Goal: Transaction & Acquisition: Purchase product/service

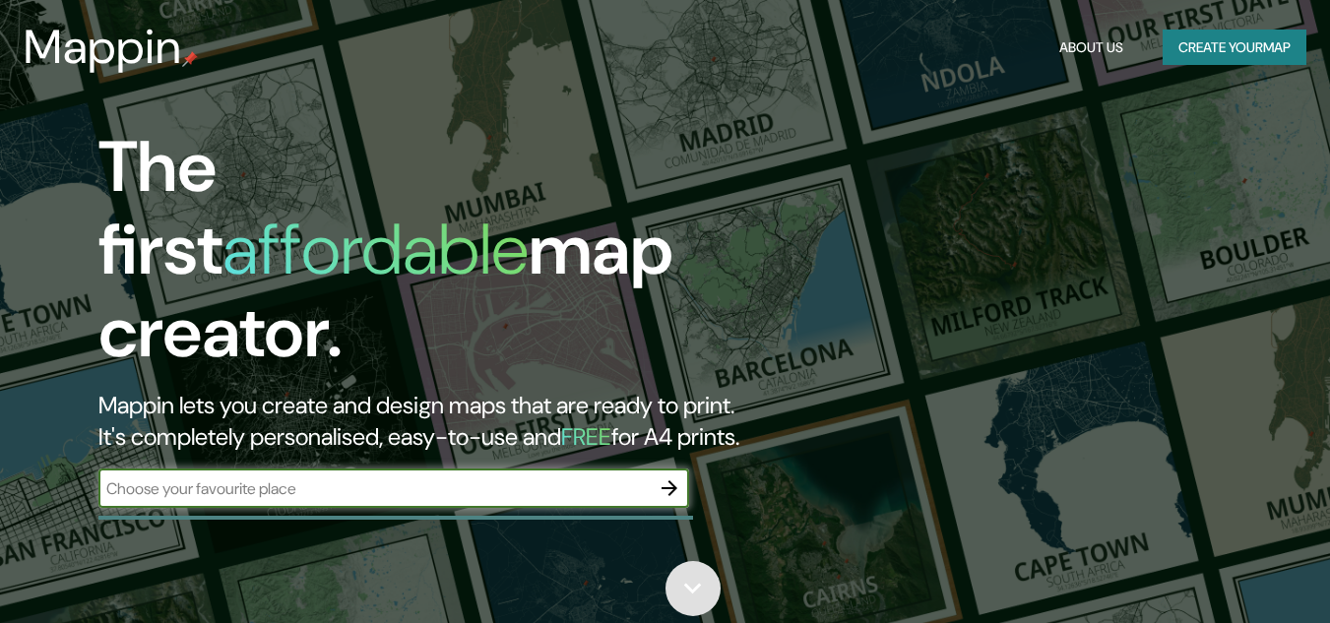
click at [696, 567] on link at bounding box center [692, 588] width 55 height 55
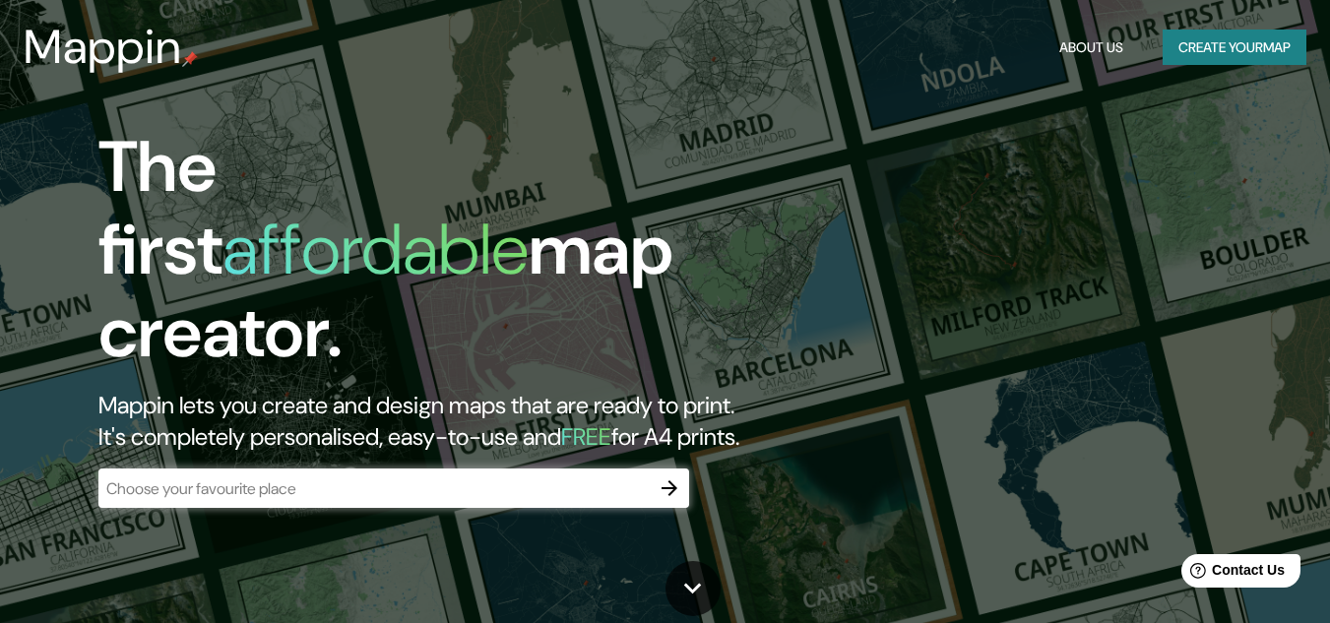
click at [1182, 48] on button "Create your map" at bounding box center [1235, 48] width 144 height 36
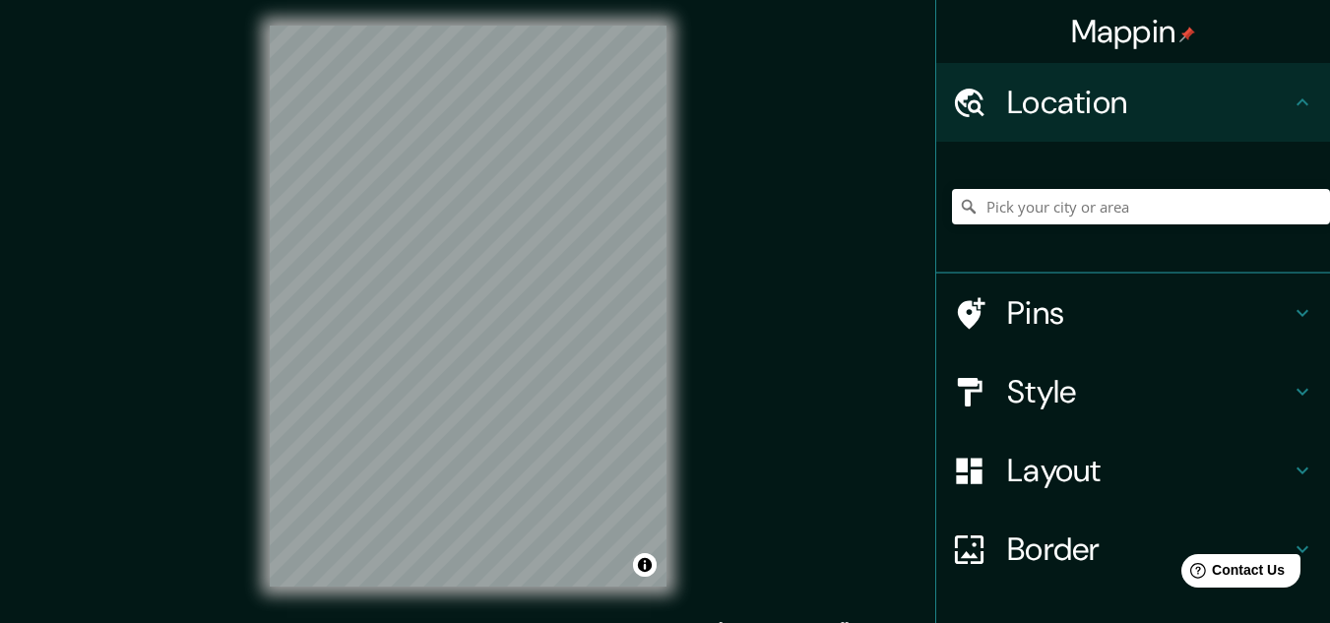
scroll to position [32, 0]
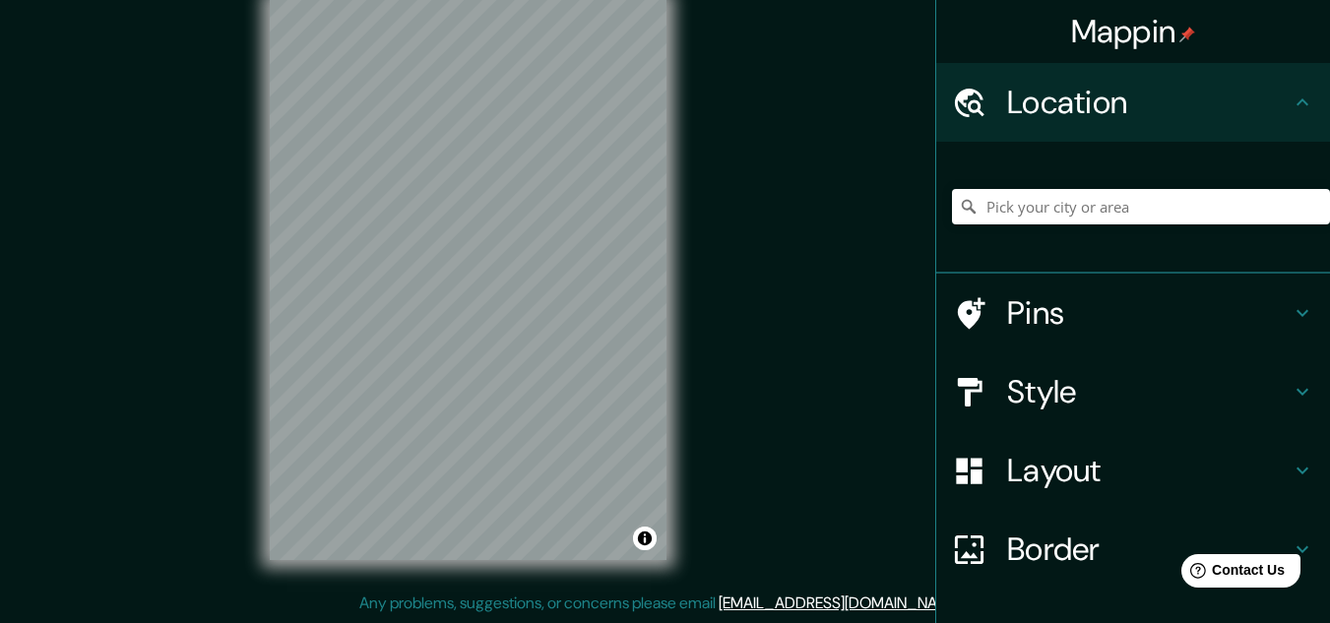
click at [711, 420] on div "Mappin Location Pins Style Layout Border Choose a border. Hint : you can make l…" at bounding box center [665, 296] width 1330 height 656
click at [1050, 212] on input "Pick your city or area" at bounding box center [1141, 206] width 378 height 35
paste input "[STREET_ADDRESS][GEOGRAPHIC_DATA][PERSON_NAME], [GEOGRAPHIC_DATA]."
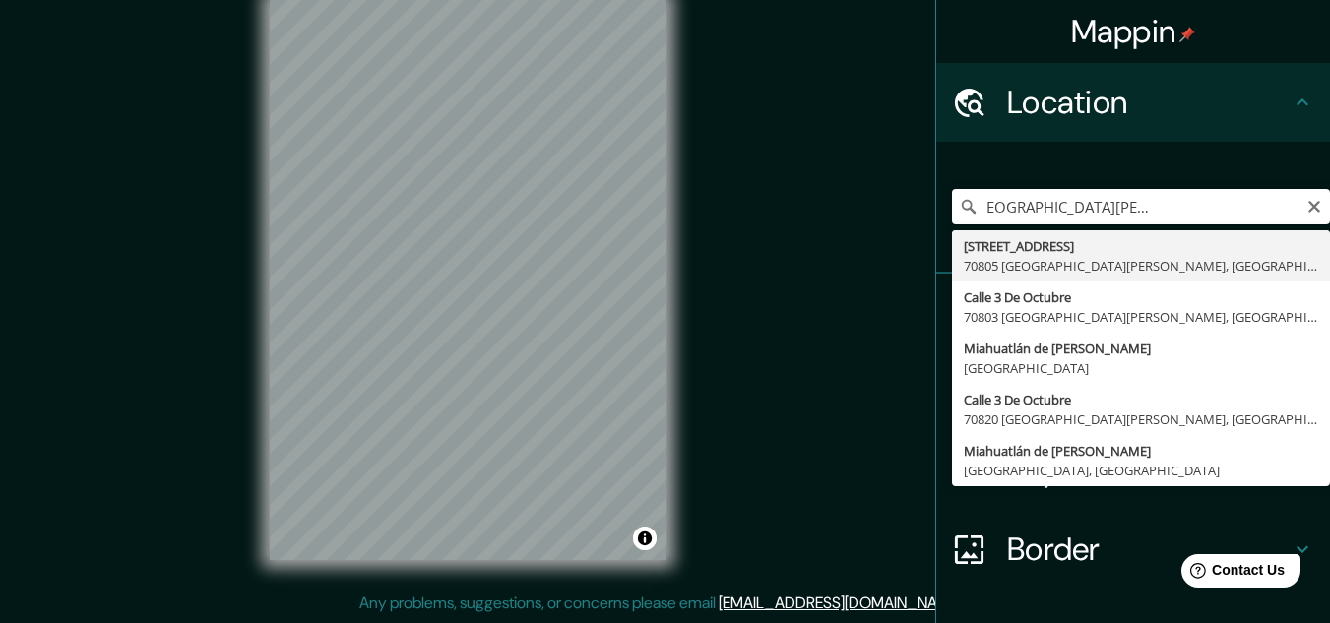
type input "[STREET_ADDRESS][PERSON_NAME]"
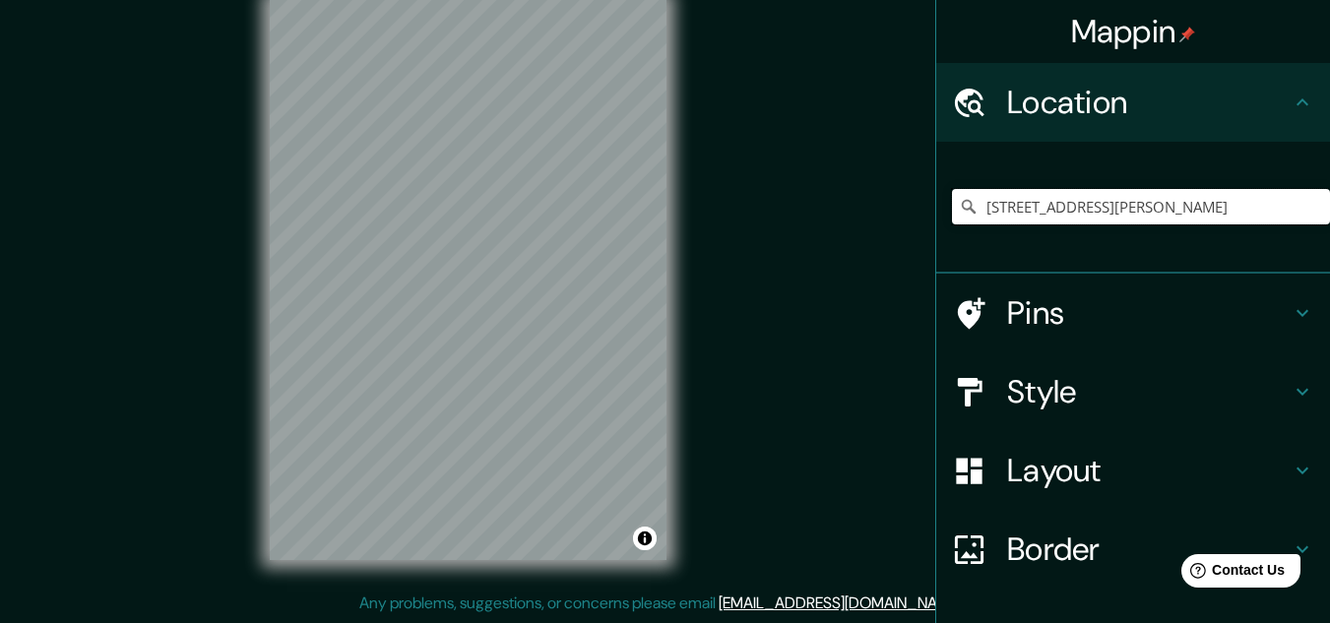
scroll to position [0, 0]
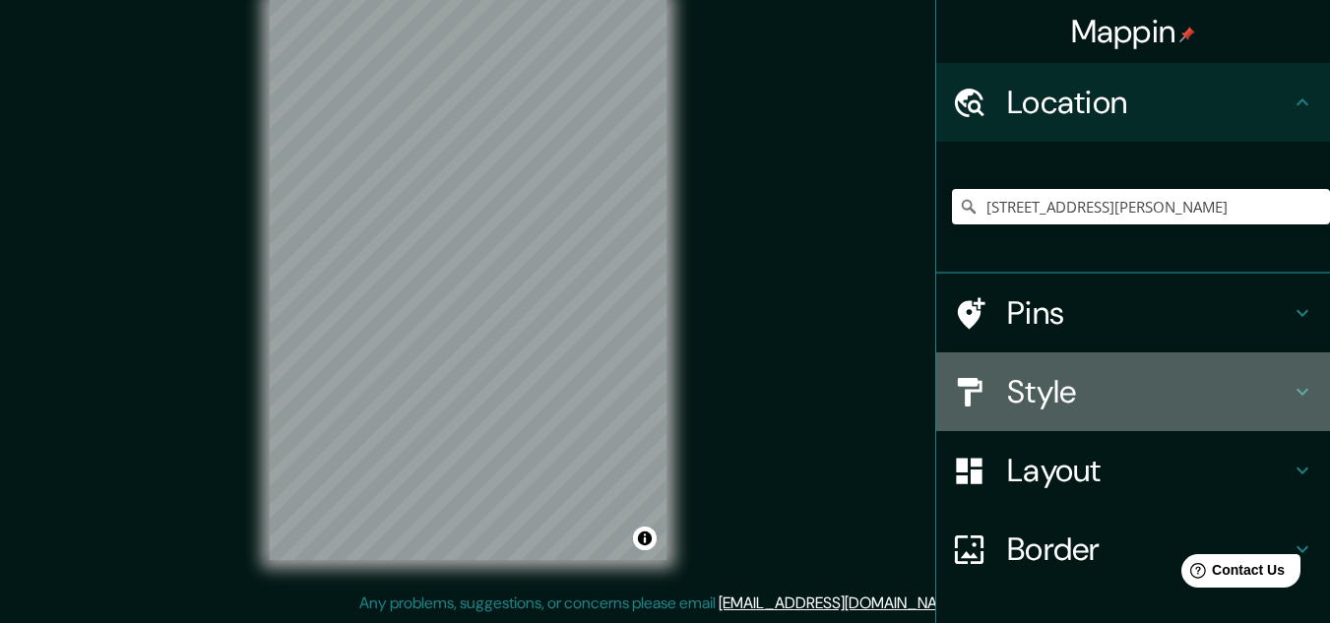
click at [1208, 387] on h4 "Style" at bounding box center [1149, 391] width 284 height 39
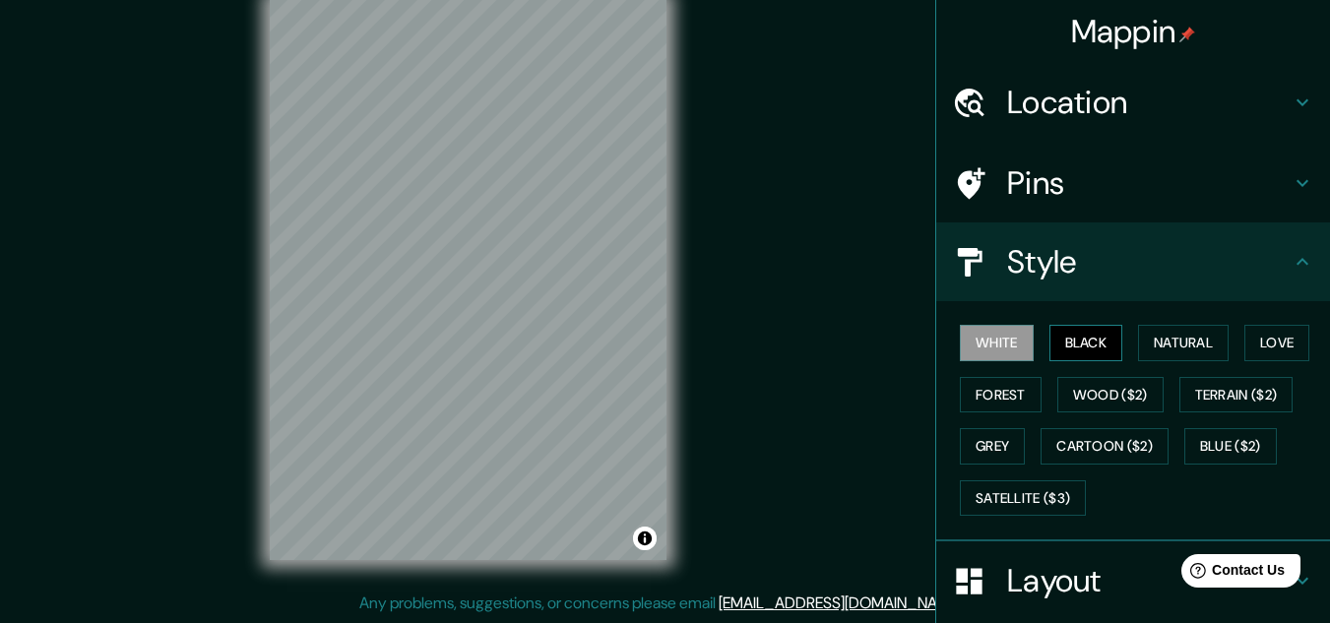
click at [1093, 345] on button "Black" at bounding box center [1086, 343] width 74 height 36
click at [1014, 354] on button "White" at bounding box center [997, 343] width 74 height 36
click at [520, 325] on div at bounding box center [514, 319] width 16 height 16
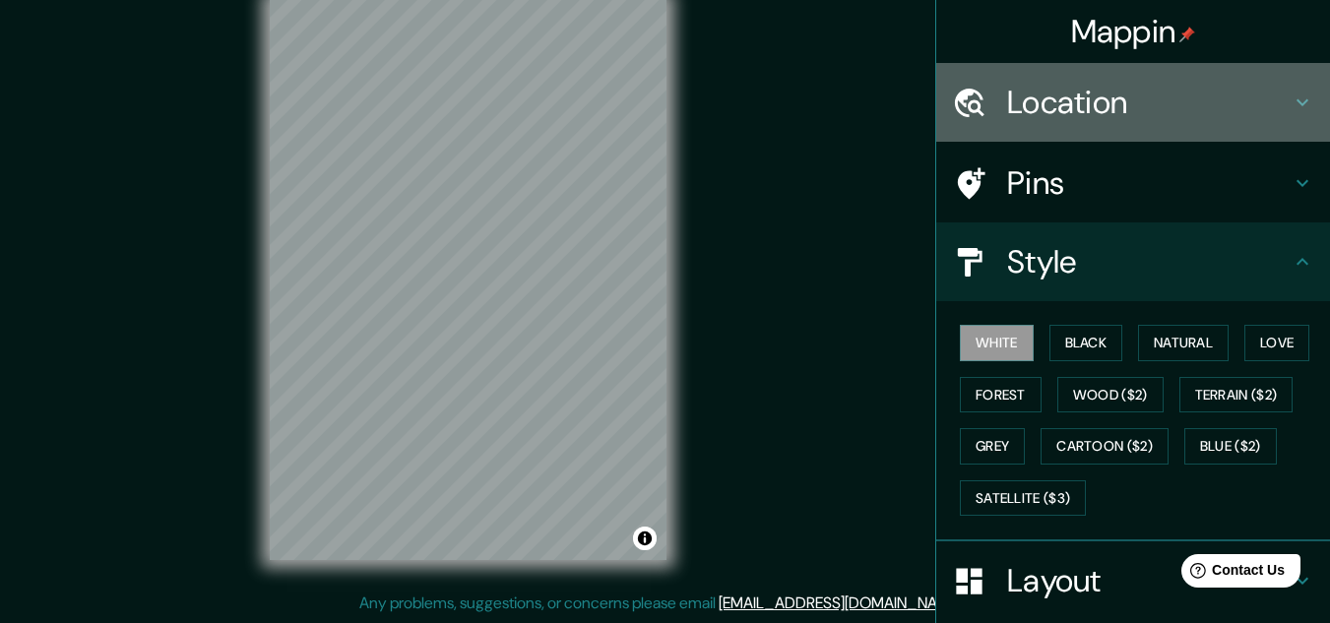
click at [1110, 91] on h4 "Location" at bounding box center [1149, 102] width 284 height 39
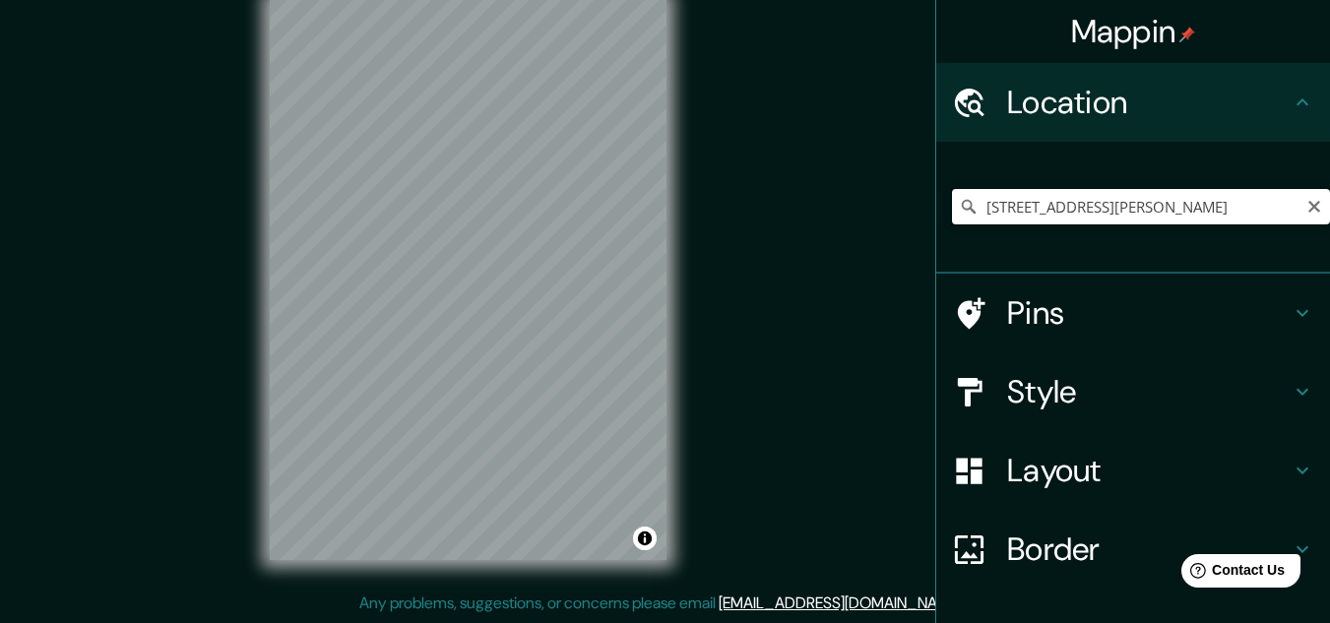
click at [1260, 199] on input "[STREET_ADDRESS][PERSON_NAME]" at bounding box center [1141, 206] width 378 height 35
click at [952, 219] on input "[STREET_ADDRESS][PERSON_NAME]" at bounding box center [1141, 206] width 378 height 35
click at [962, 208] on icon at bounding box center [969, 207] width 14 height 14
click at [959, 202] on icon at bounding box center [969, 207] width 20 height 20
click at [959, 206] on icon at bounding box center [969, 207] width 20 height 20
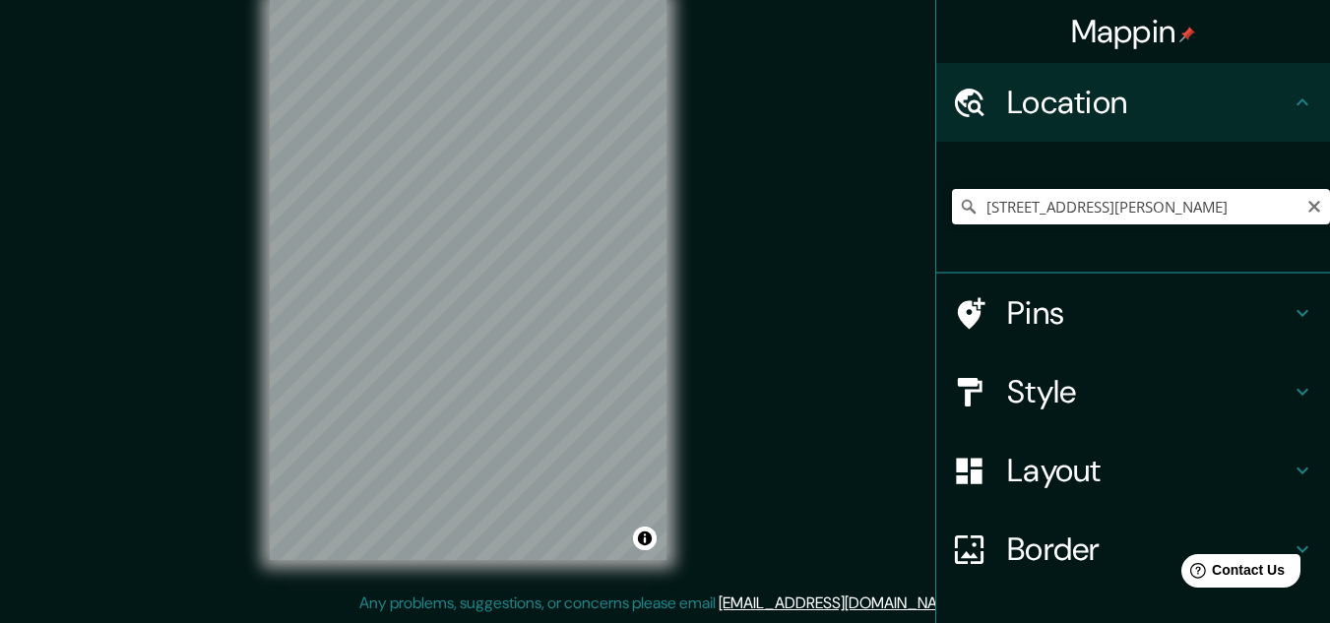
click at [962, 206] on icon at bounding box center [969, 207] width 14 height 14
click at [1306, 212] on icon "Clear" at bounding box center [1314, 207] width 16 height 16
paste input "3 de Octubre 207, Centro, 70805 Miahuatlán de Porfirio Díaz, Oax."
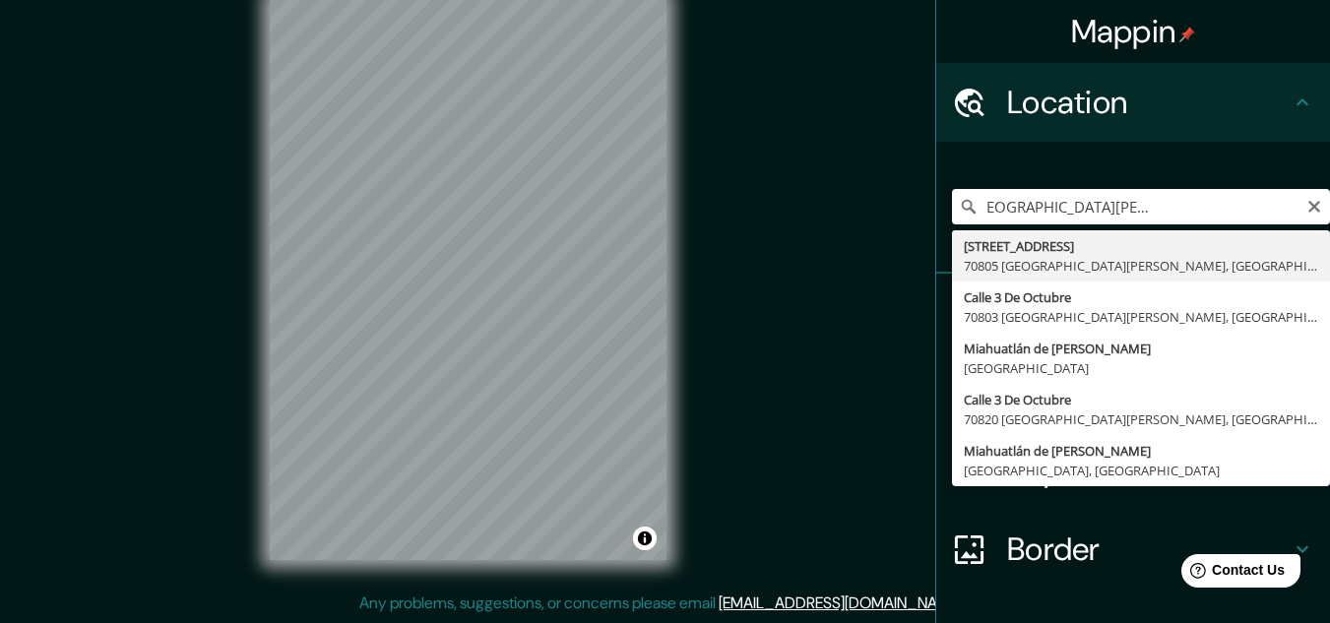
type input "Avenida 3 De Octubre 207, 70805 Miahuatlán de Porfirio Díaz, Estado de Oaxaca, …"
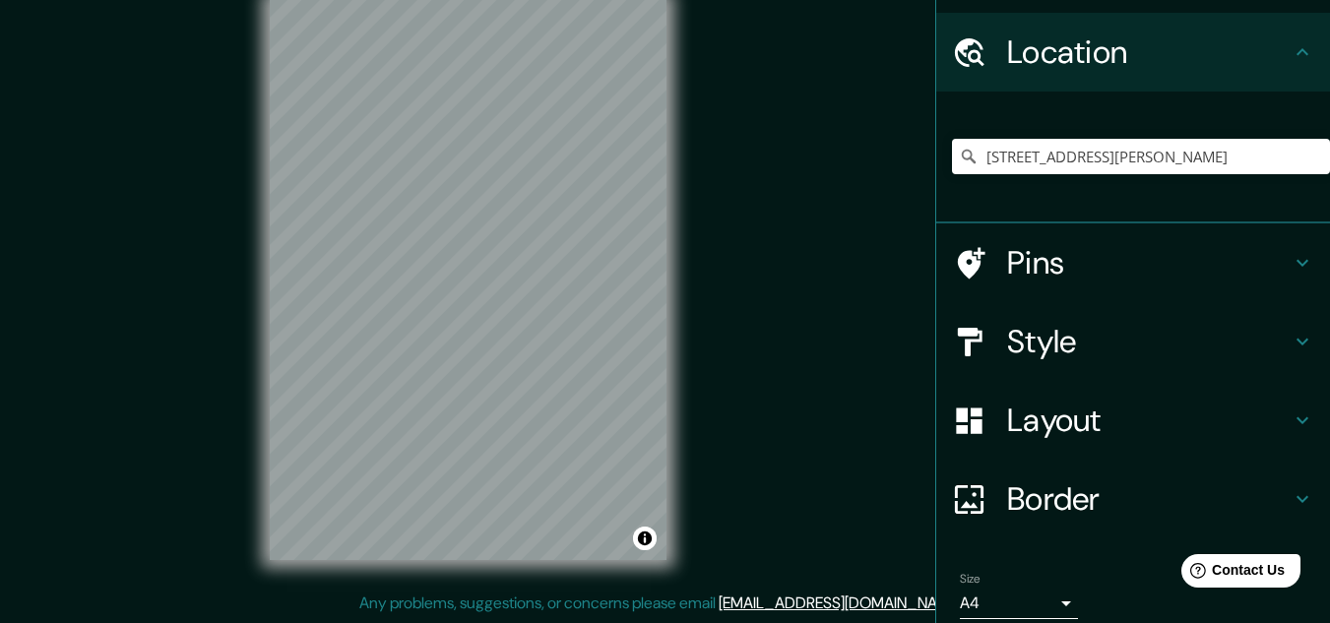
scroll to position [130, 0]
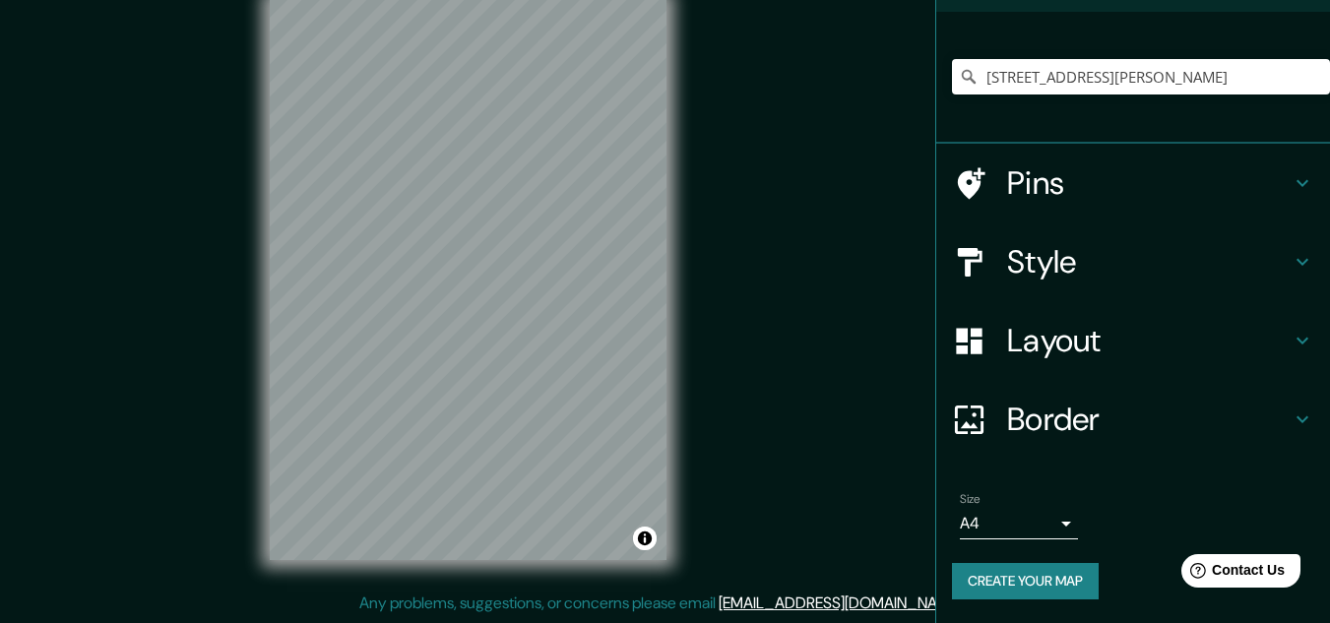
click at [1043, 529] on body "Mappin Location Avenida 3 De Octubre 207, 70805 Miahuatlán de Porfirio Díaz, Es…" at bounding box center [665, 279] width 1330 height 623
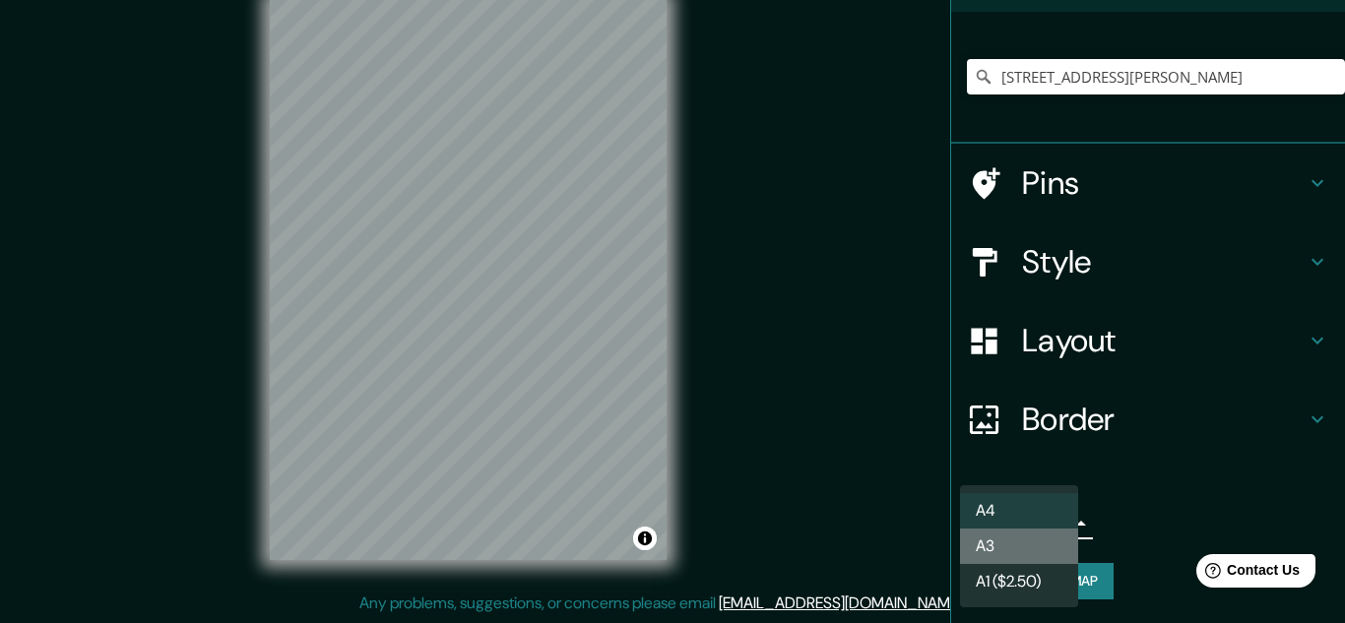
click at [1043, 529] on li "A3" at bounding box center [1019, 546] width 118 height 35
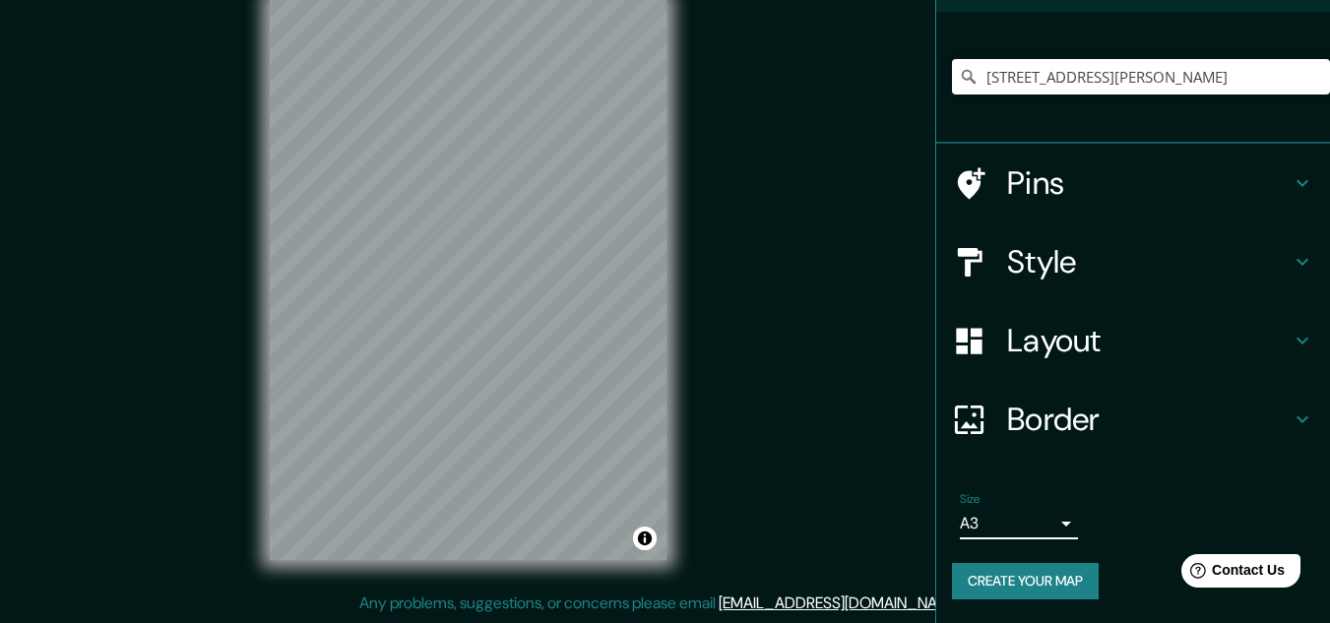
click at [1043, 529] on body "Mappin Location Avenida 3 De Octubre 207, 70805 Miahuatlán de Porfirio Díaz, Es…" at bounding box center [665, 279] width 1330 height 623
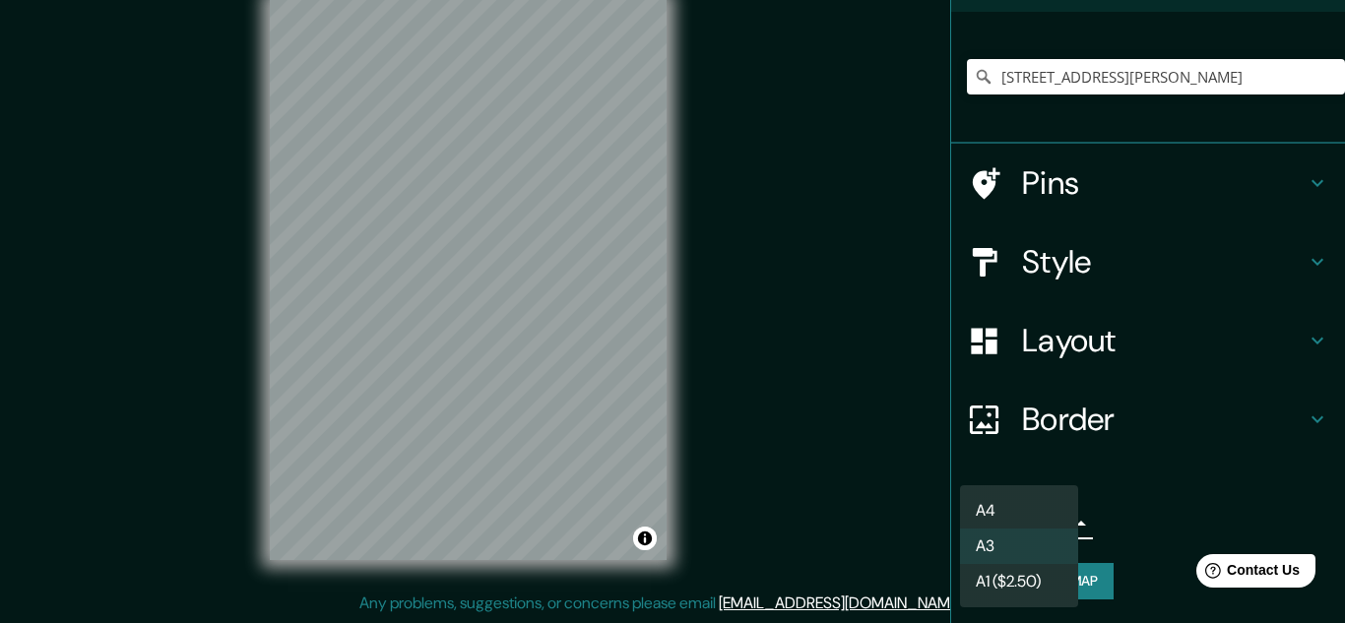
click at [1043, 515] on li "A4" at bounding box center [1019, 510] width 118 height 35
type input "single"
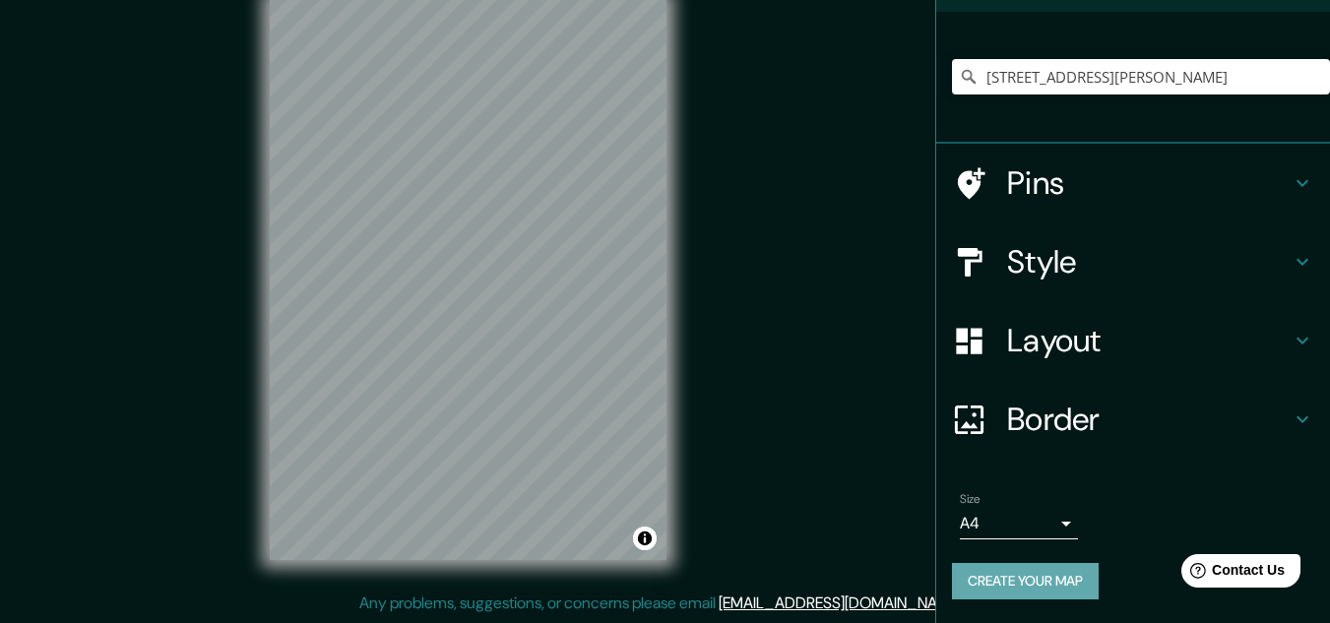
click at [1054, 569] on button "Create your map" at bounding box center [1025, 581] width 147 height 36
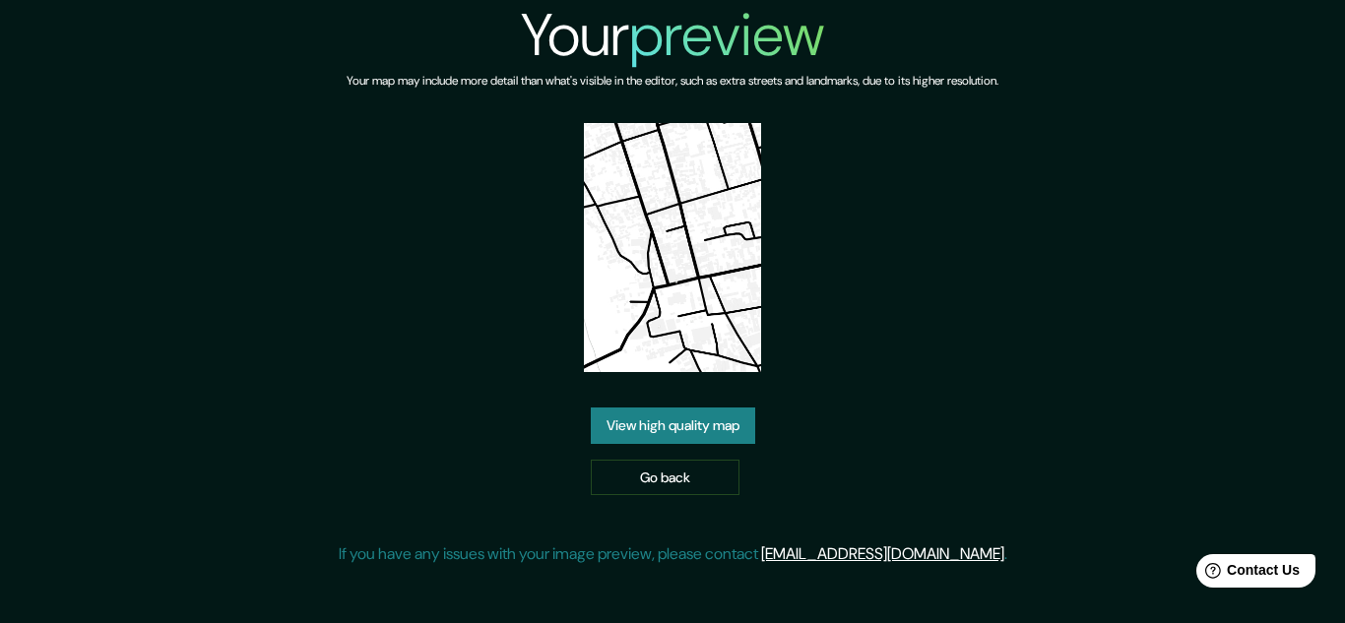
click at [710, 431] on link "View high quality map" at bounding box center [673, 426] width 164 height 36
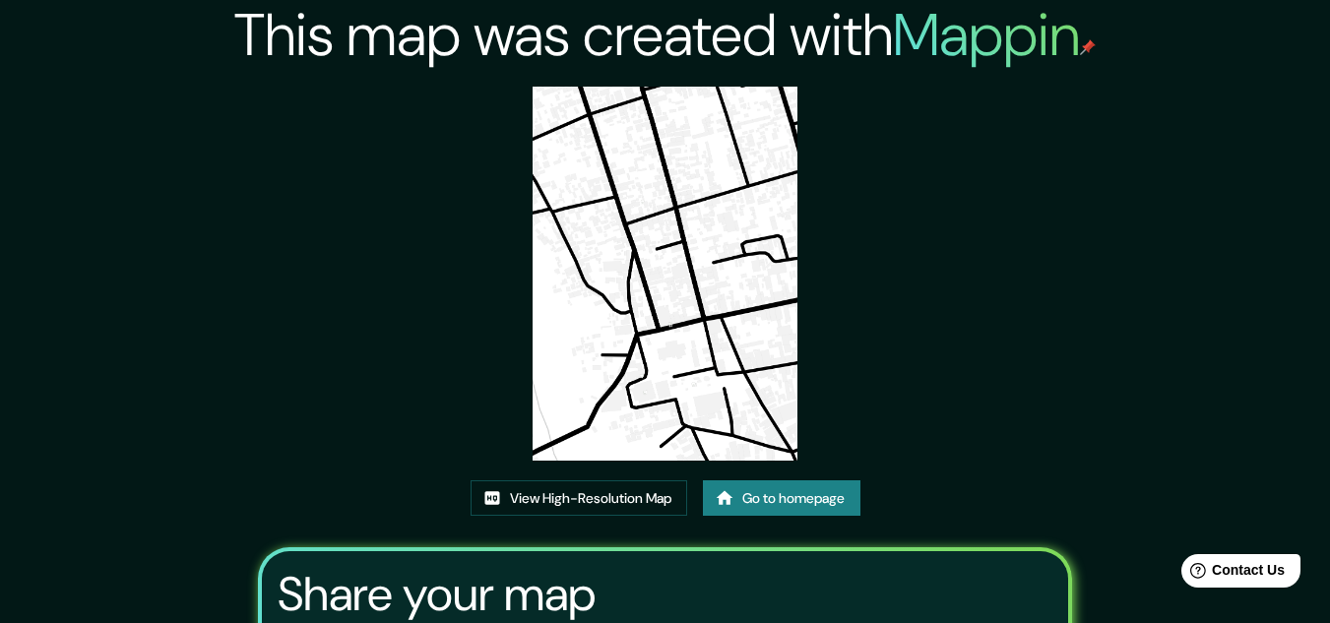
click at [719, 419] on img at bounding box center [665, 274] width 265 height 374
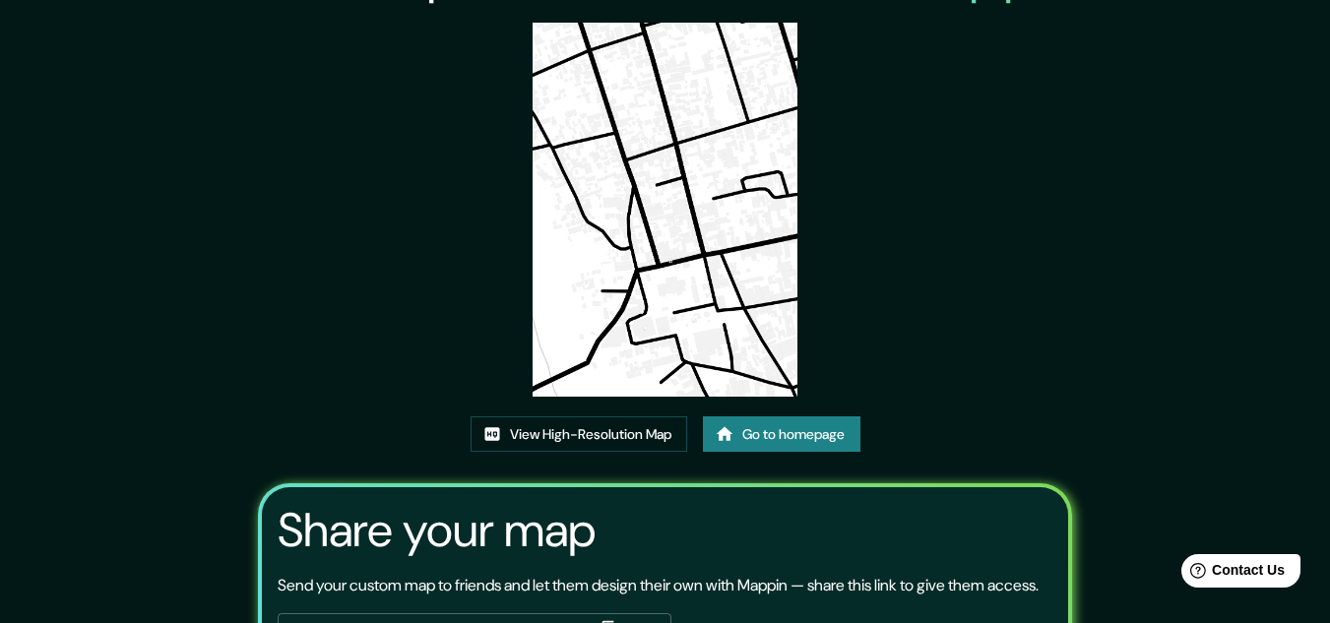
scroll to position [243, 0]
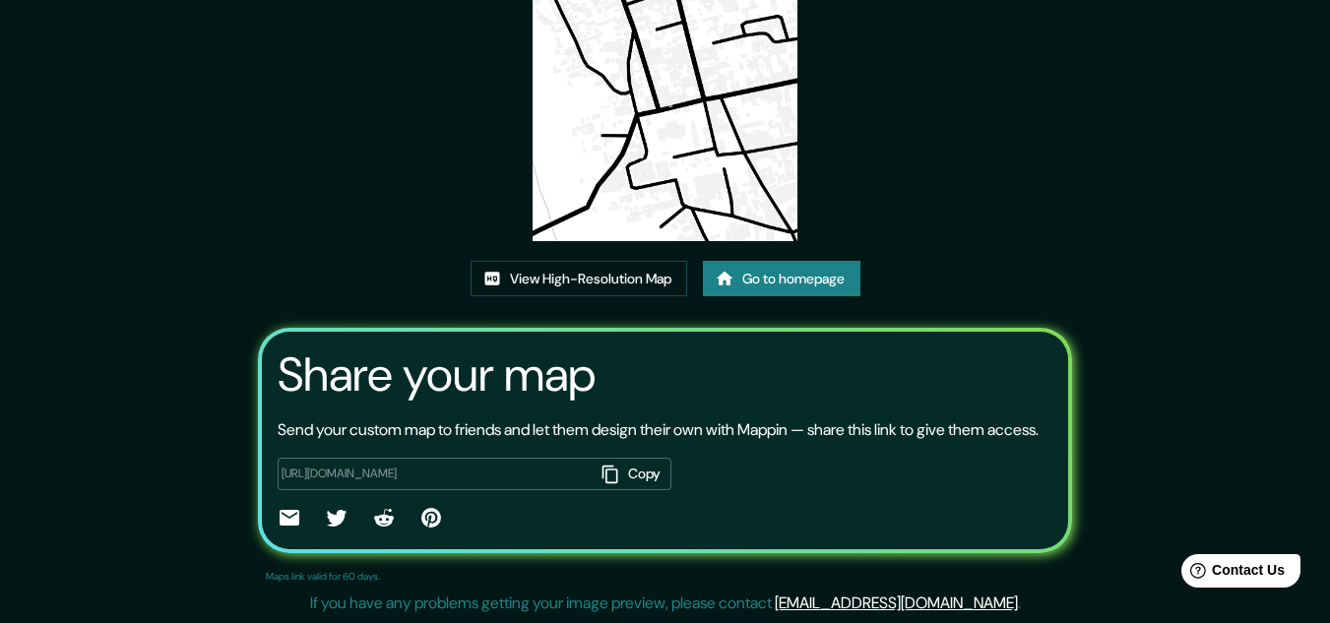
click at [823, 235] on div "This map was created with Mappin View High-Resolution Map Go to homepage Share …" at bounding box center [664, 201] width 861 height 843
click at [823, 261] on link "Go to homepage" at bounding box center [782, 279] width 158 height 36
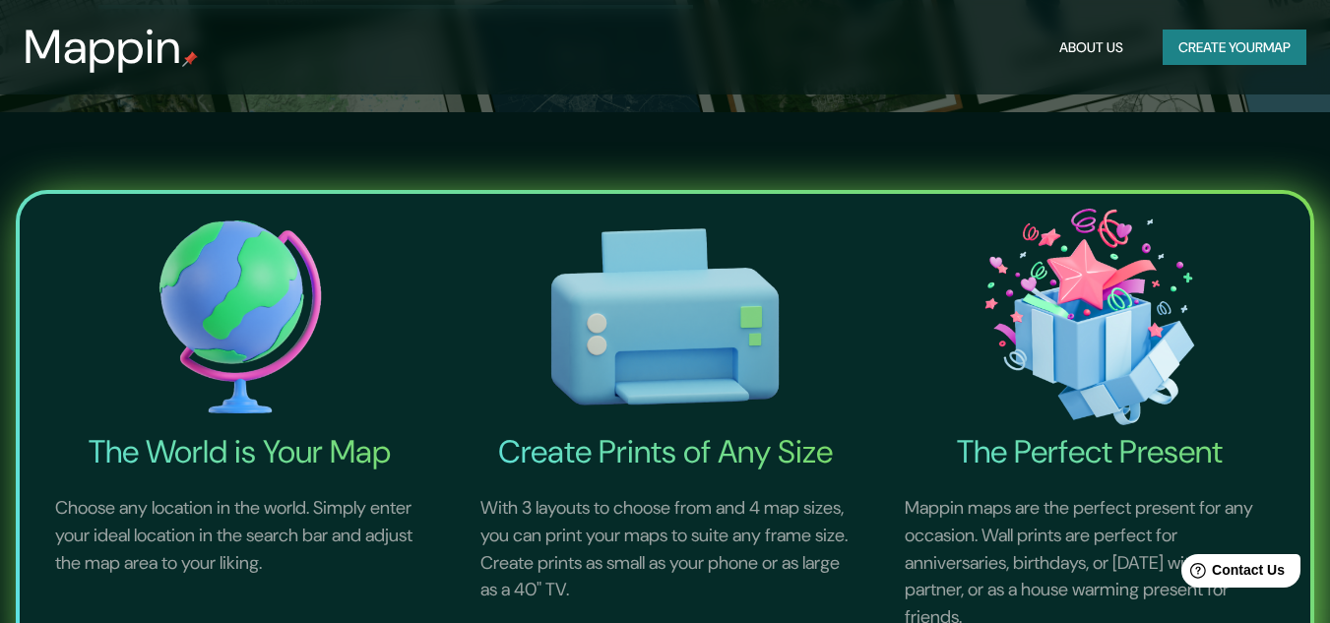
scroll to position [689, 0]
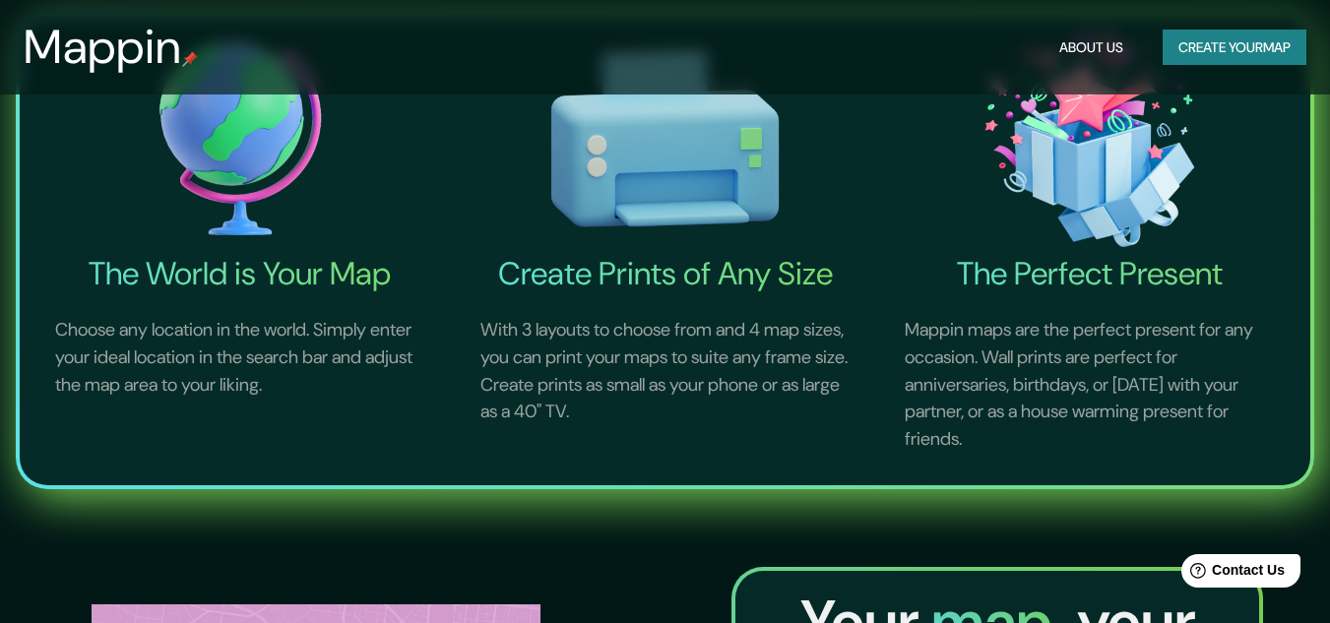
click at [1163, 30] on button "Create your map" at bounding box center [1235, 48] width 144 height 36
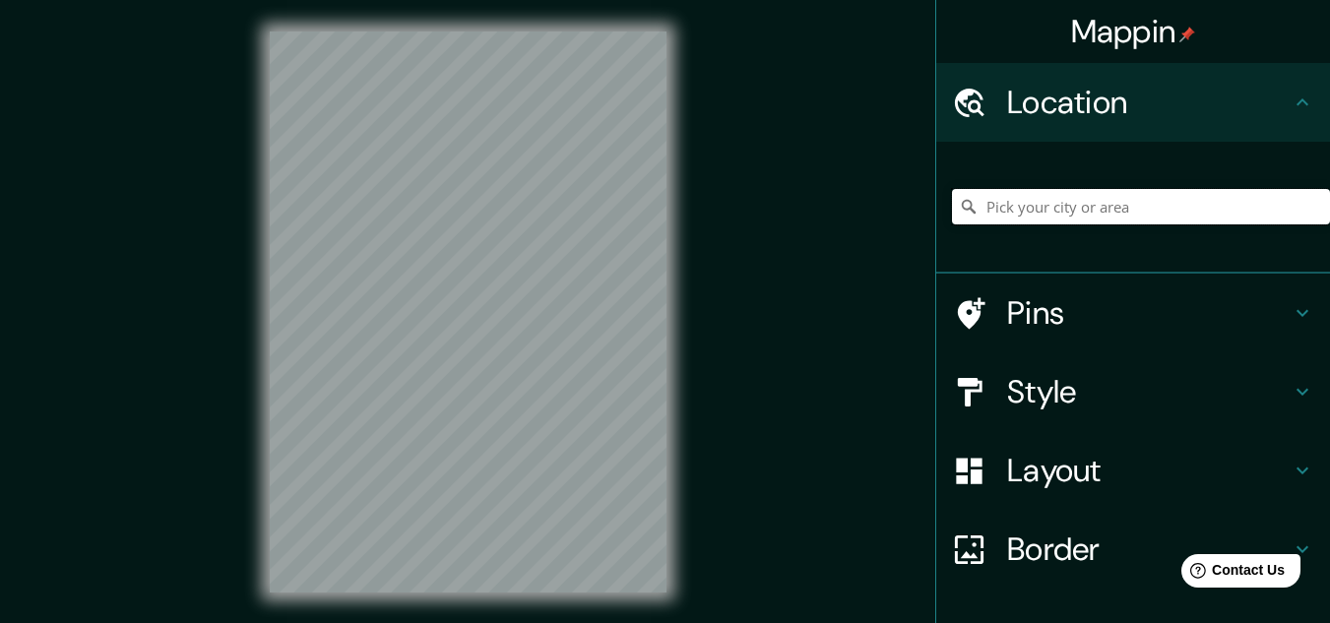
click at [1105, 201] on input "Pick your city or area" at bounding box center [1141, 206] width 378 height 35
paste input "3 de Octubre 207, Centro, 70805 Miahuatlán de Porfirio Díaz, Oax."
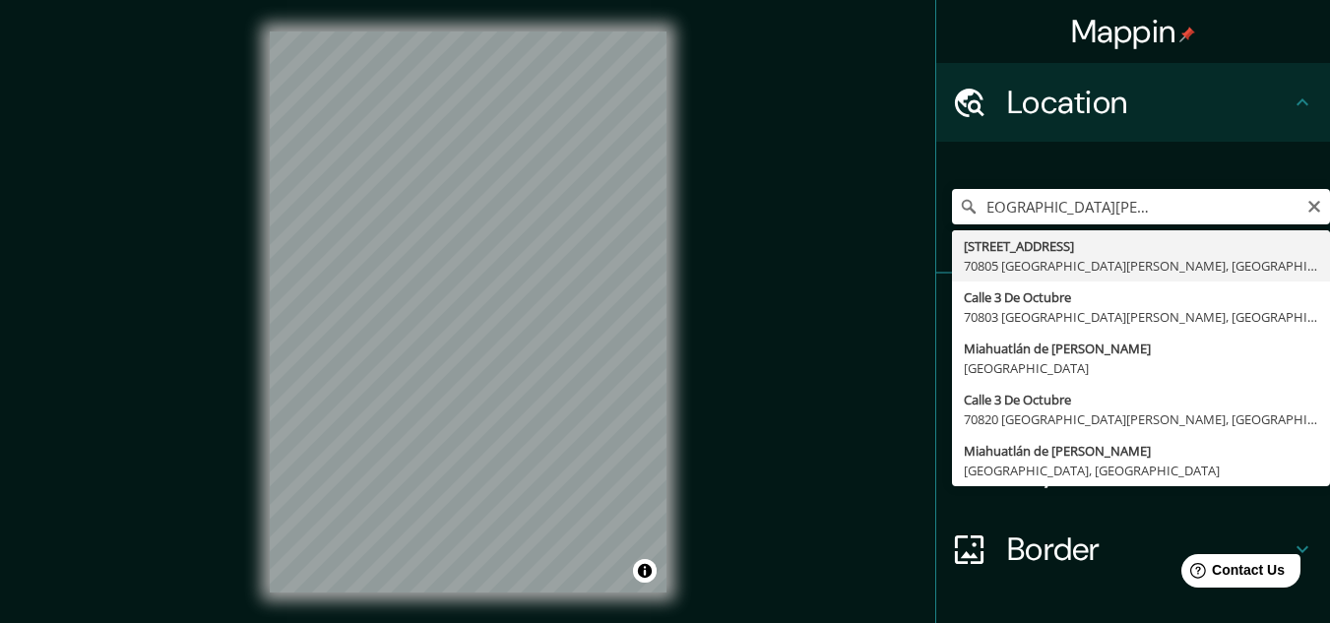
type input "Avenida 3 De Octubre 207, 70805 Miahuatlán de Porfirio Díaz, Estado de Oaxaca, …"
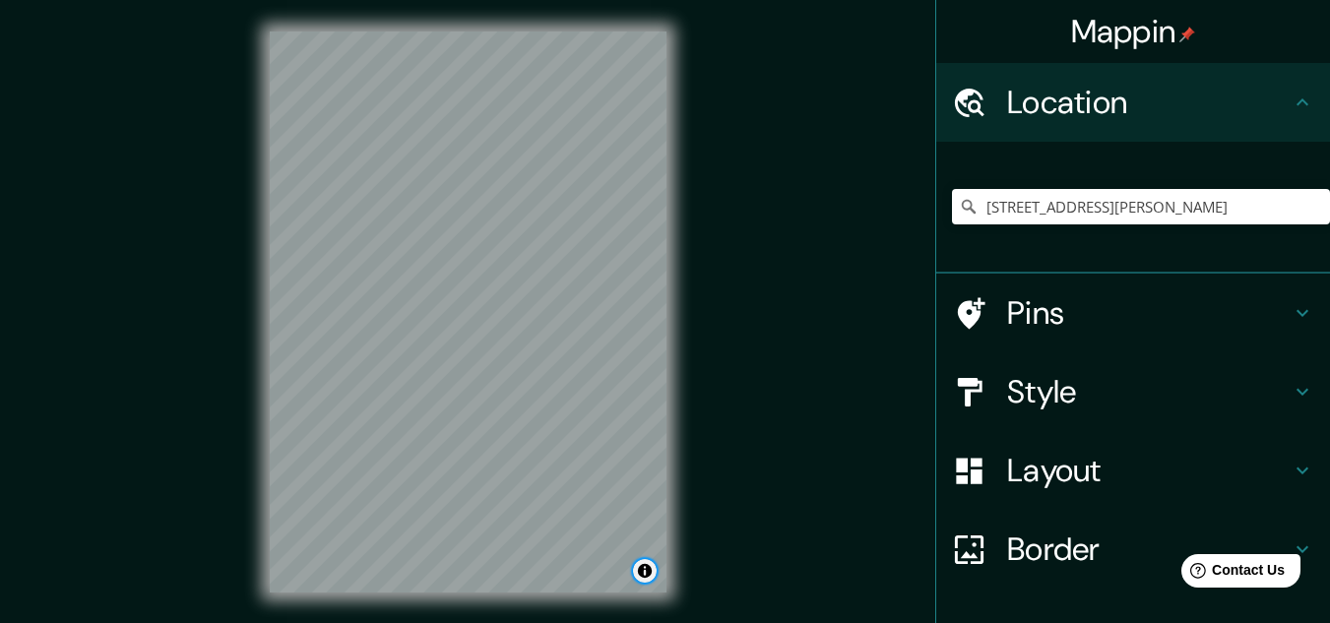
click at [637, 576] on button "Toggle attribution" at bounding box center [645, 571] width 24 height 24
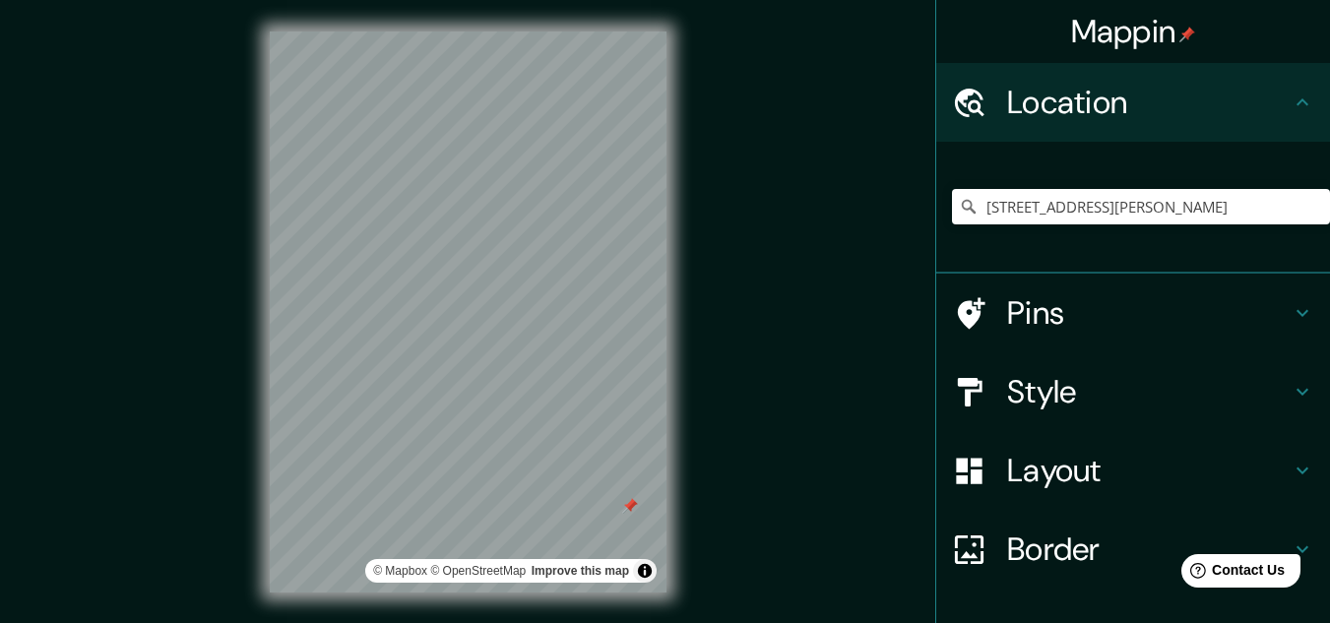
click at [631, 506] on div at bounding box center [630, 506] width 16 height 16
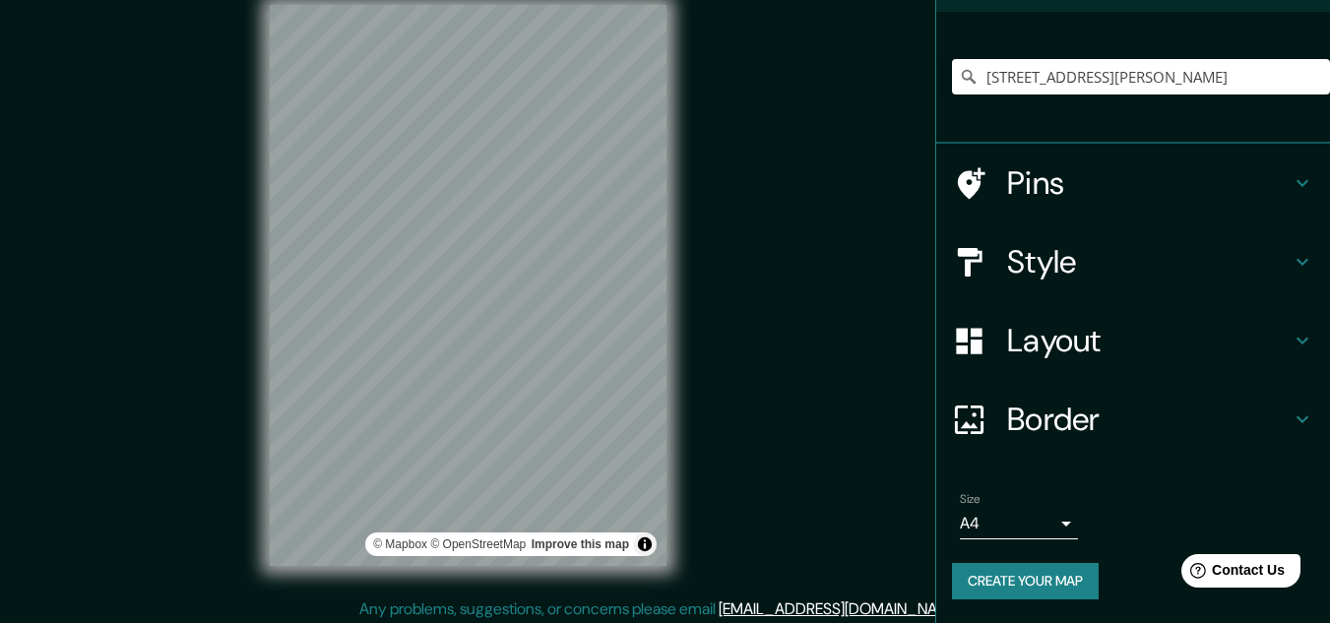
scroll to position [32, 0]
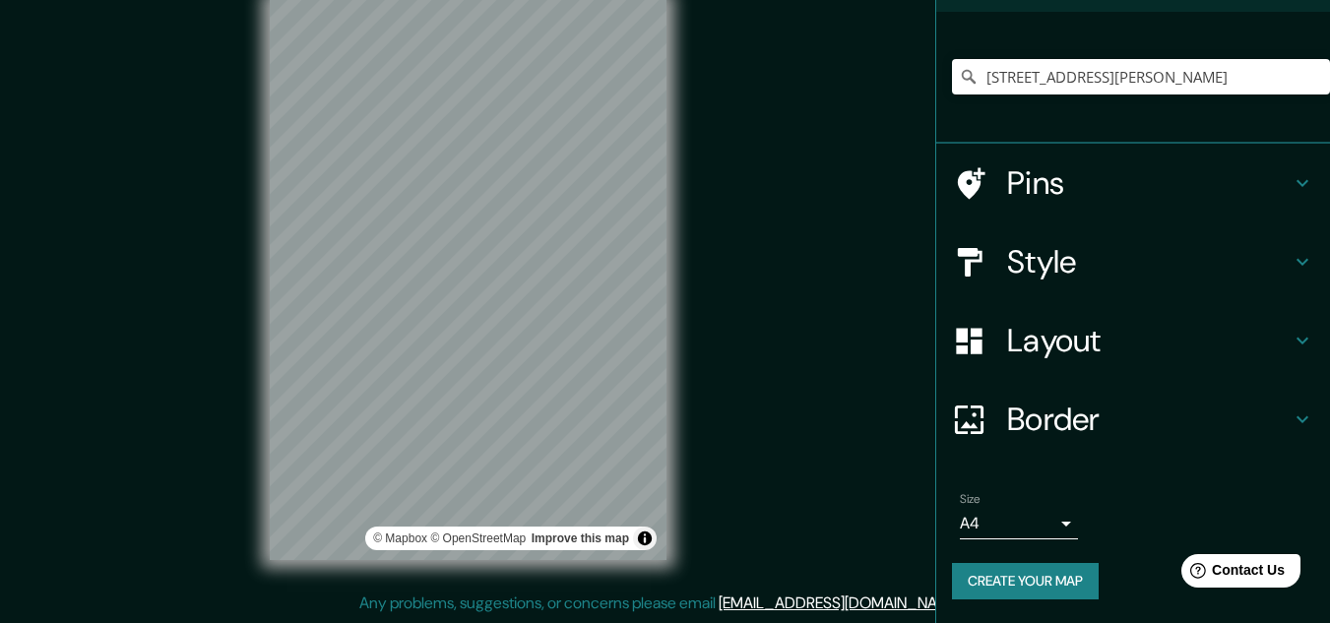
click at [1055, 583] on button "Create your map" at bounding box center [1025, 581] width 147 height 36
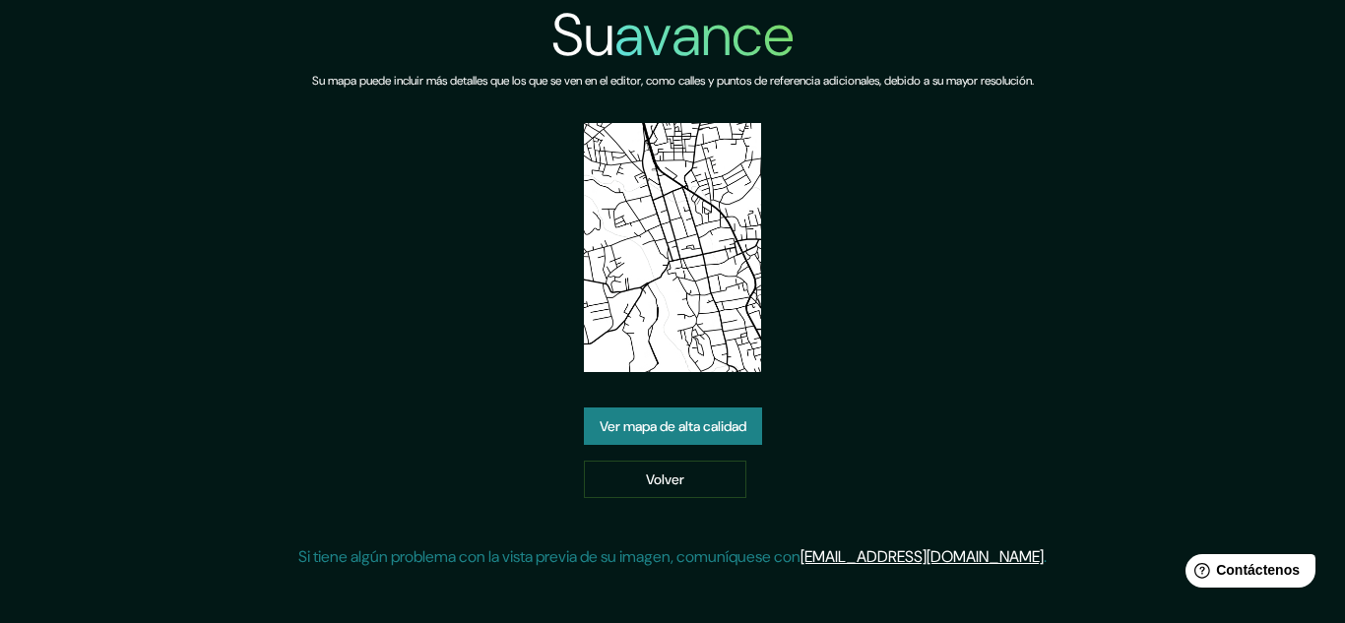
click at [938, 406] on div "Su avance Su mapa puede incluir más detalles que los que se ven en el editor, c…" at bounding box center [672, 292] width 748 height 585
drag, startPoint x: 757, startPoint y: 295, endPoint x: 731, endPoint y: 293, distance: 25.7
click at [755, 295] on img at bounding box center [672, 247] width 176 height 249
click at [730, 291] on img at bounding box center [672, 247] width 176 height 249
click at [675, 293] on img at bounding box center [672, 247] width 176 height 249
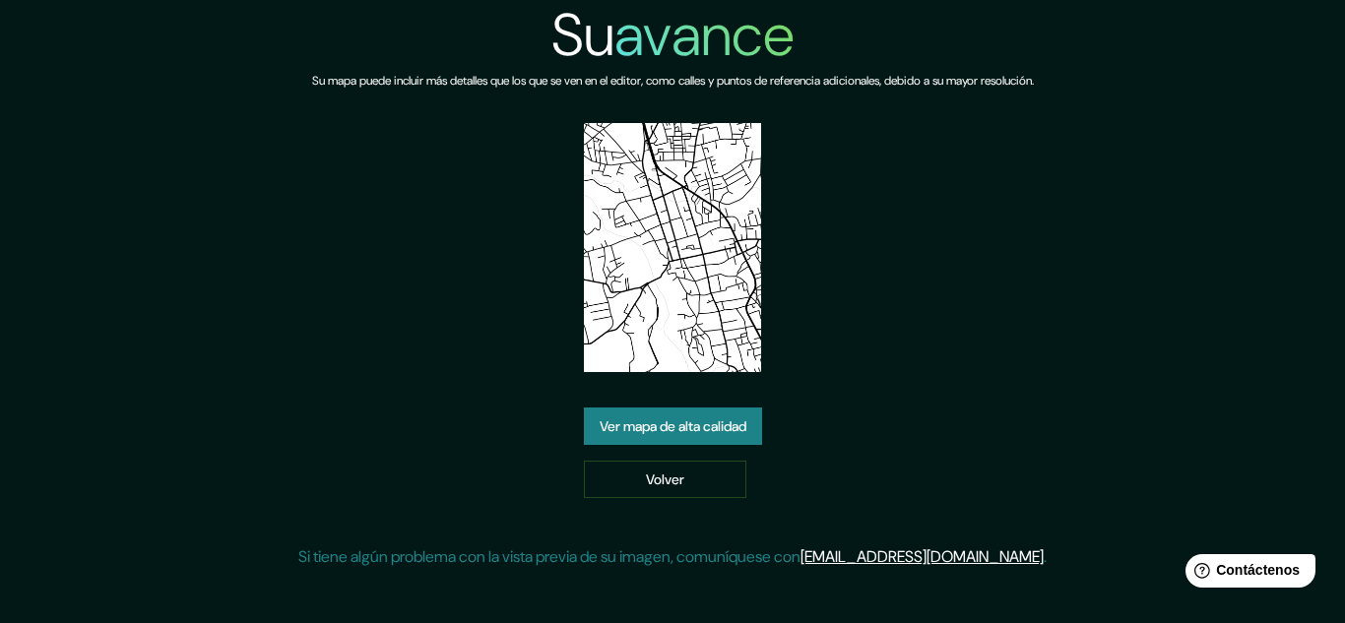
click at [769, 263] on div "Su avance Su mapa puede incluir más detalles que los que se ven en el editor, c…" at bounding box center [672, 292] width 748 height 585
click at [738, 254] on img at bounding box center [672, 247] width 176 height 249
drag, startPoint x: 809, startPoint y: 301, endPoint x: 748, endPoint y: 254, distance: 77.2
click at [783, 269] on div "Su avance Su mapa puede incluir más detalles que los que se ven en el editor, c…" at bounding box center [672, 292] width 748 height 585
click at [691, 269] on img at bounding box center [672, 247] width 176 height 249
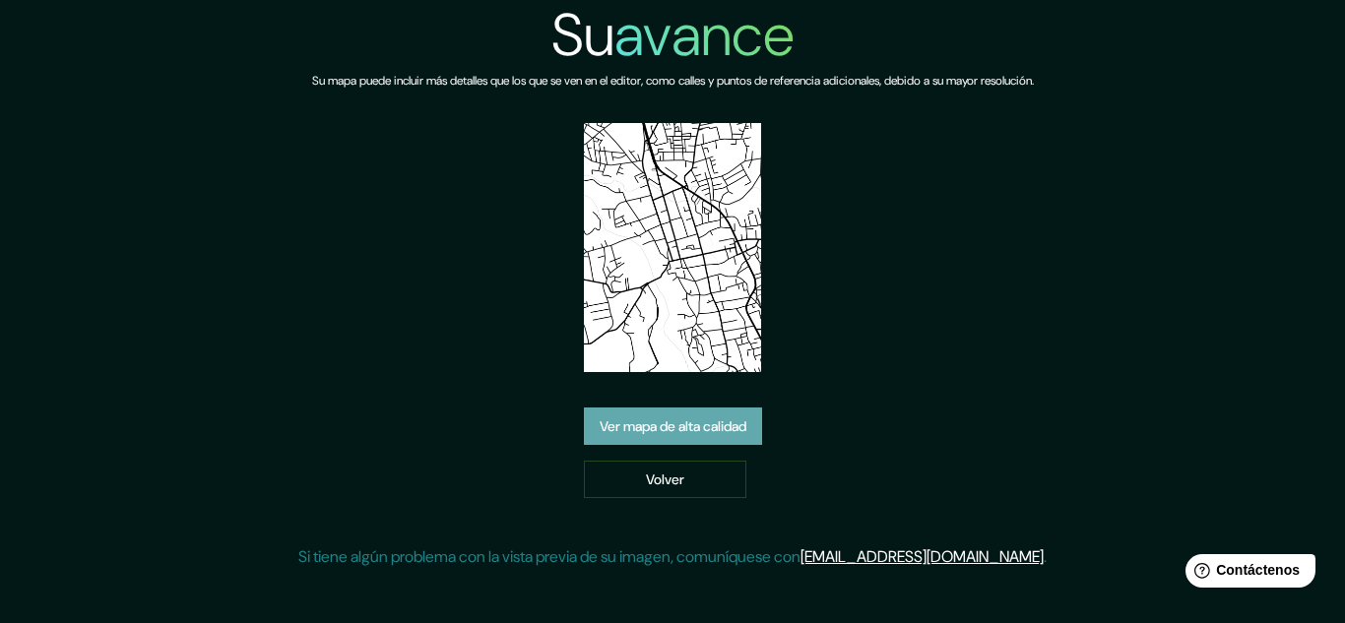
click at [663, 431] on font "Ver mapa de alta calidad" at bounding box center [673, 426] width 147 height 18
